Goal: Navigation & Orientation: Find specific page/section

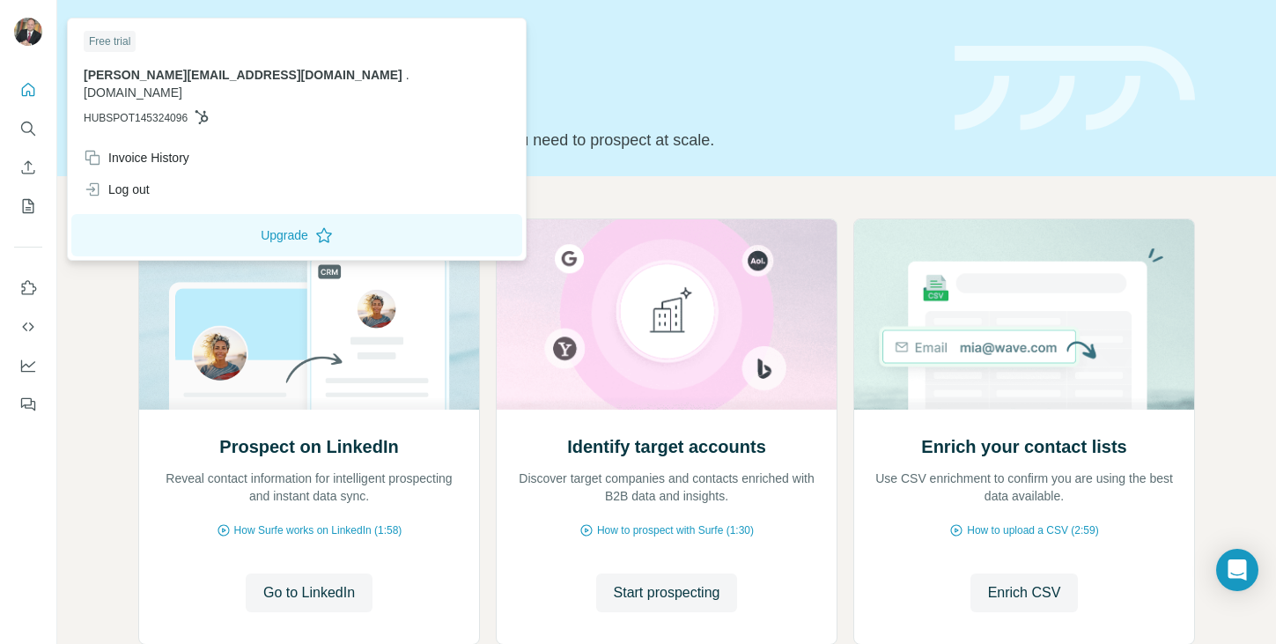
click at [28, 36] on img at bounding box center [28, 32] width 28 height 28
click at [90, 366] on div "Prospect on LinkedIn Reveal contact information for intelligent prospecting and…" at bounding box center [666, 466] width 1219 height 581
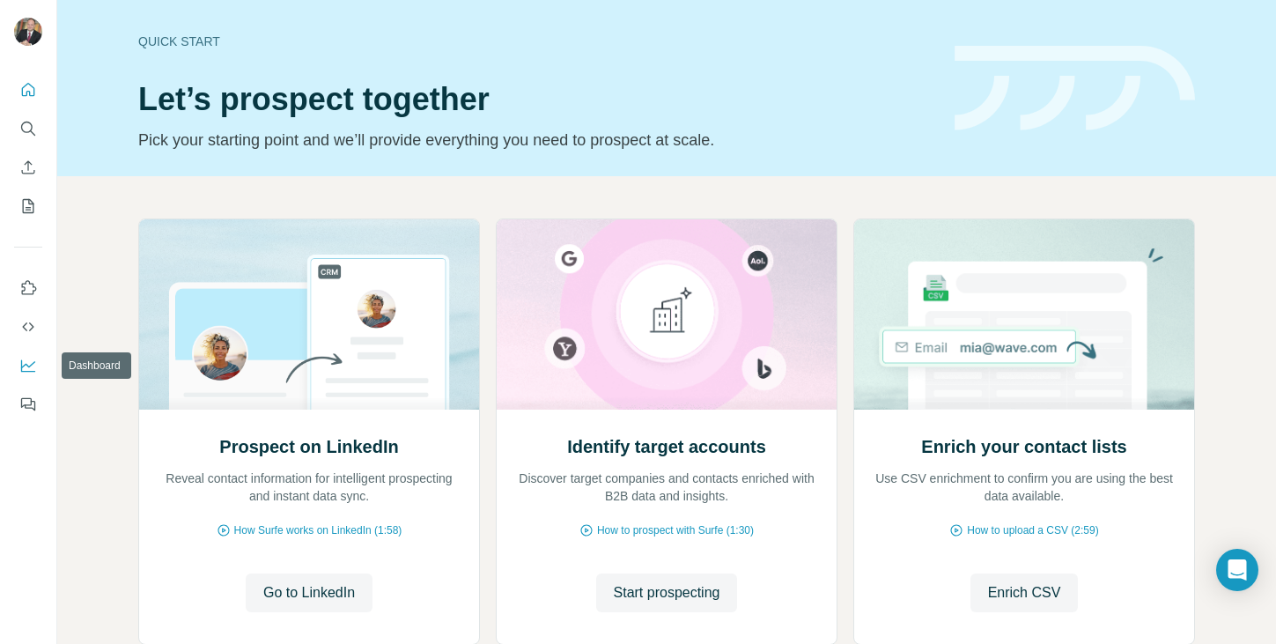
click at [28, 367] on icon "Dashboard" at bounding box center [28, 366] width 18 height 18
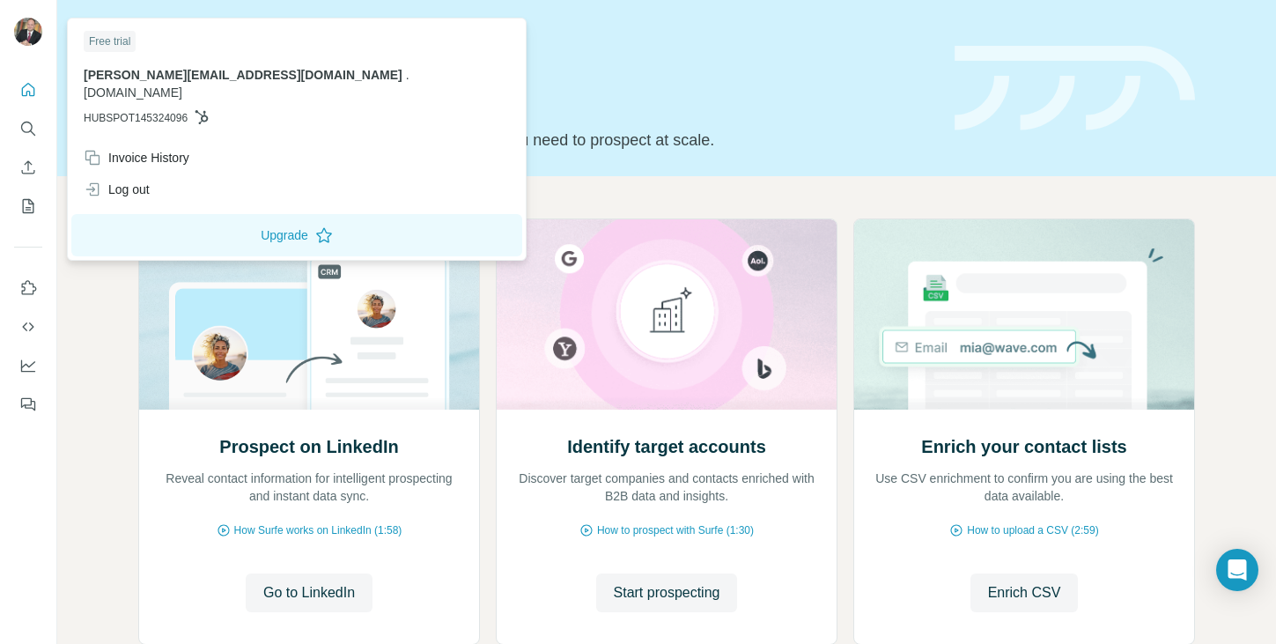
click at [25, 23] on img at bounding box center [28, 32] width 28 height 28
click at [32, 363] on icon "Dashboard" at bounding box center [28, 366] width 18 height 18
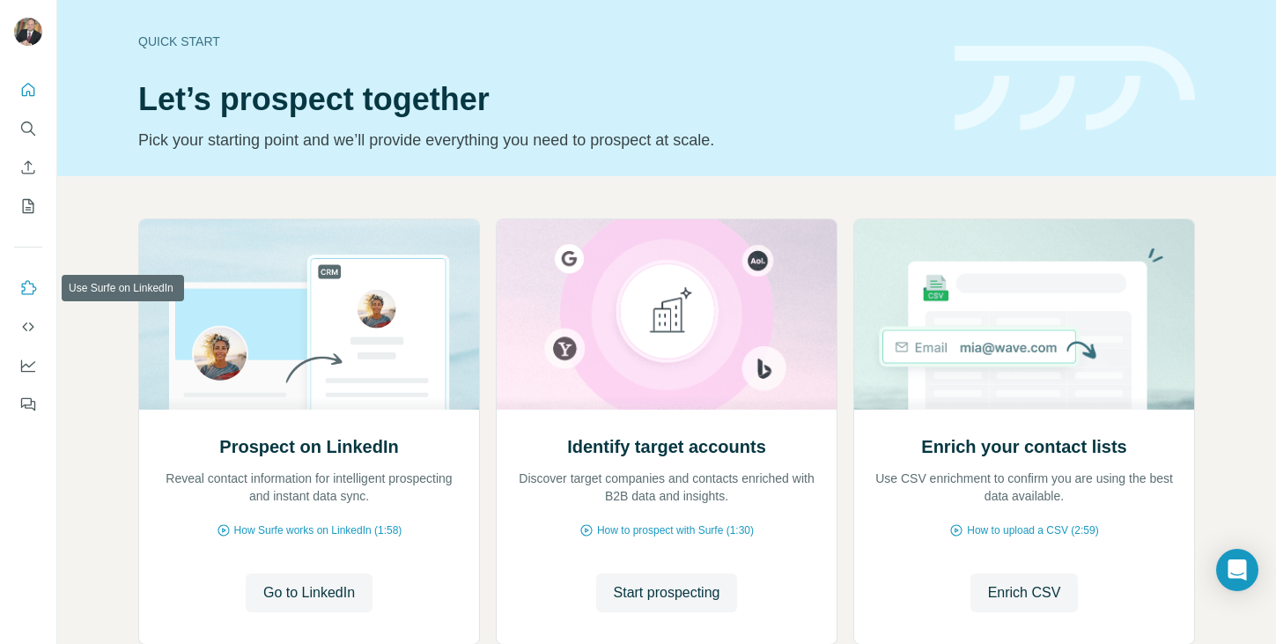
click at [31, 286] on icon "Use Surfe on LinkedIn" at bounding box center [28, 288] width 18 height 18
click at [31, 365] on icon "Dashboard" at bounding box center [28, 364] width 14 height 7
